Goal: Communication & Community: Answer question/provide support

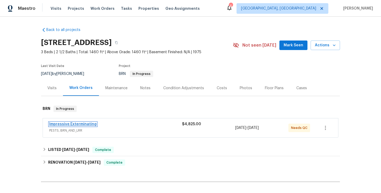
click at [81, 122] on link "Impressive Exterminating" at bounding box center [72, 124] width 47 height 4
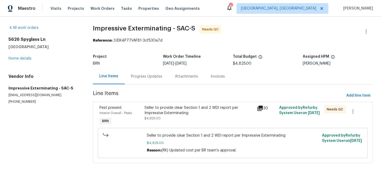
click at [138, 82] on div "Progress Updates" at bounding box center [146, 76] width 44 height 16
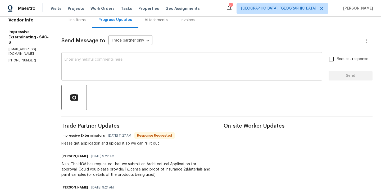
scroll to position [57, 0]
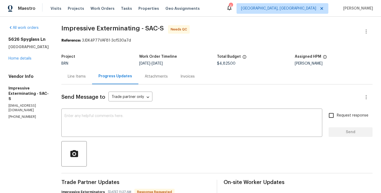
scroll to position [57, 0]
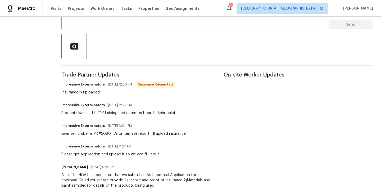
scroll to position [110, 0]
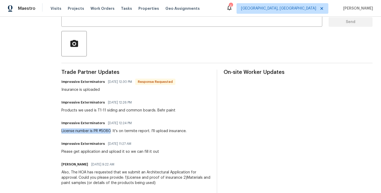
drag, startPoint x: 65, startPoint y: 131, endPoint x: 114, endPoint y: 131, distance: 49.4
copy div "License number is PR #5080"
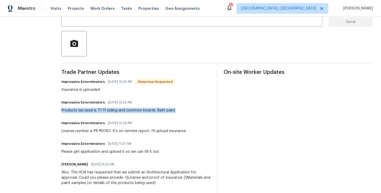
drag, startPoint x: 64, startPoint y: 110, endPoint x: 177, endPoint y: 110, distance: 112.6
copy div "Products we used is T1-11 siding and common boards. Behr paint"
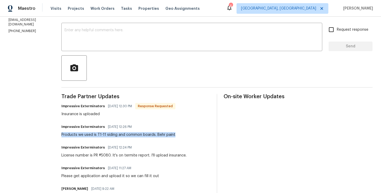
scroll to position [71, 0]
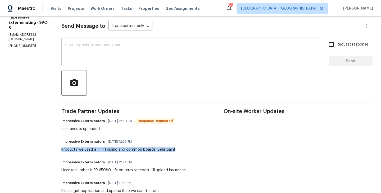
click at [98, 47] on textarea at bounding box center [191, 52] width 254 height 18
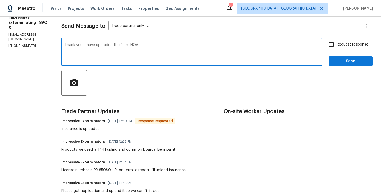
type textarea "Thank you, I have uploaded the form HOA."
click at [328, 43] on input "Request response" at bounding box center [330, 44] width 11 height 11
checkbox input "true"
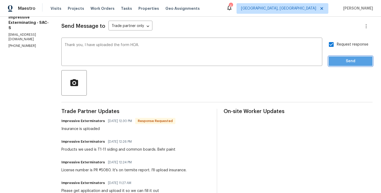
click at [351, 64] on span "Send" at bounding box center [349, 61] width 35 height 7
